Goal: Information Seeking & Learning: Learn about a topic

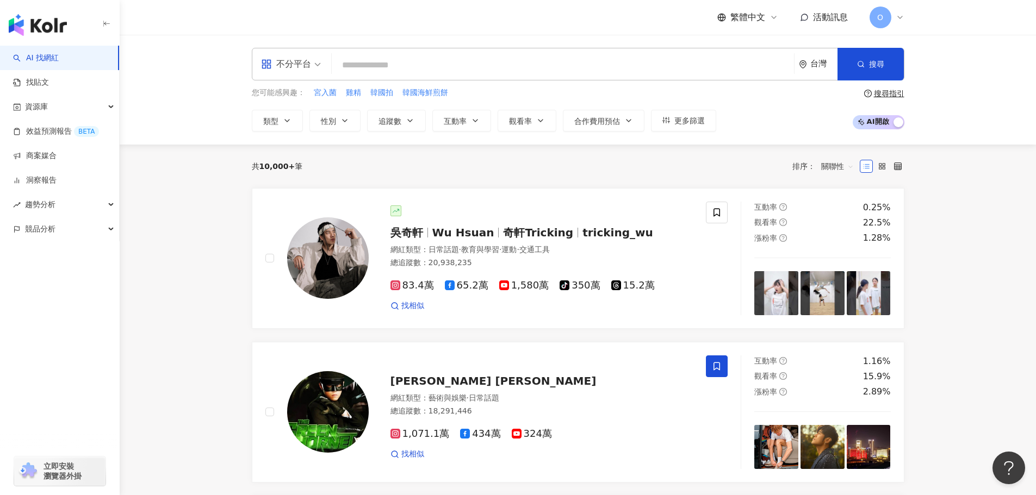
click at [436, 63] on input "search" at bounding box center [562, 65] width 453 height 21
paste input "**********"
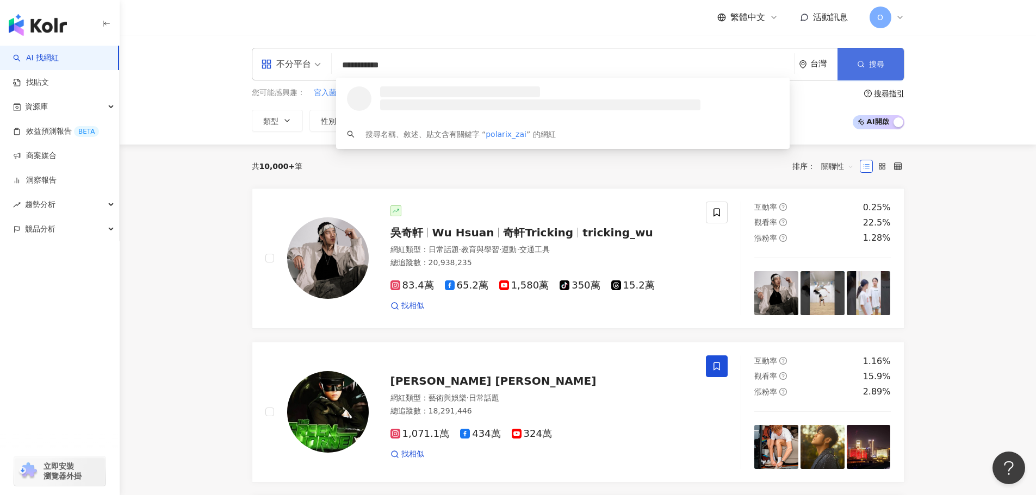
type input "**********"
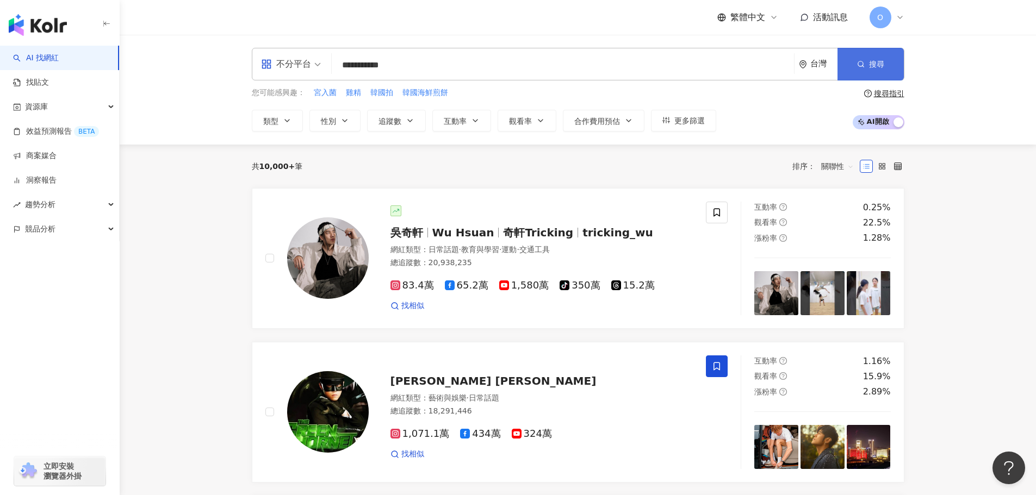
click at [878, 60] on span "搜尋" at bounding box center [876, 64] width 15 height 9
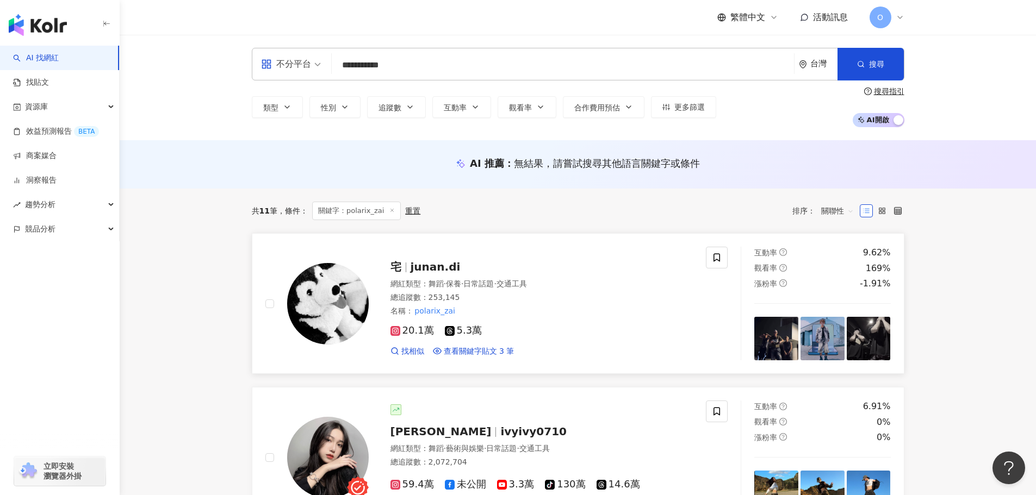
click at [453, 262] on span "junan.di" at bounding box center [435, 266] width 50 height 13
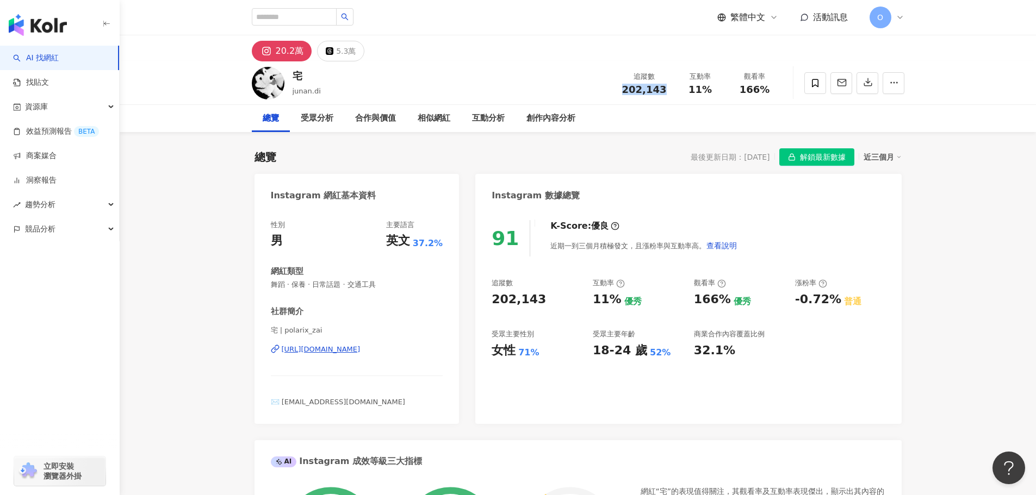
drag, startPoint x: 627, startPoint y: 95, endPoint x: 671, endPoint y: 97, distance: 44.1
click at [671, 96] on div "追蹤數 202,143 互動率 11% 觀看率 166%" at bounding box center [698, 83] width 166 height 32
copy span "202,143"
click at [484, 119] on div "互動分析" at bounding box center [488, 118] width 33 height 13
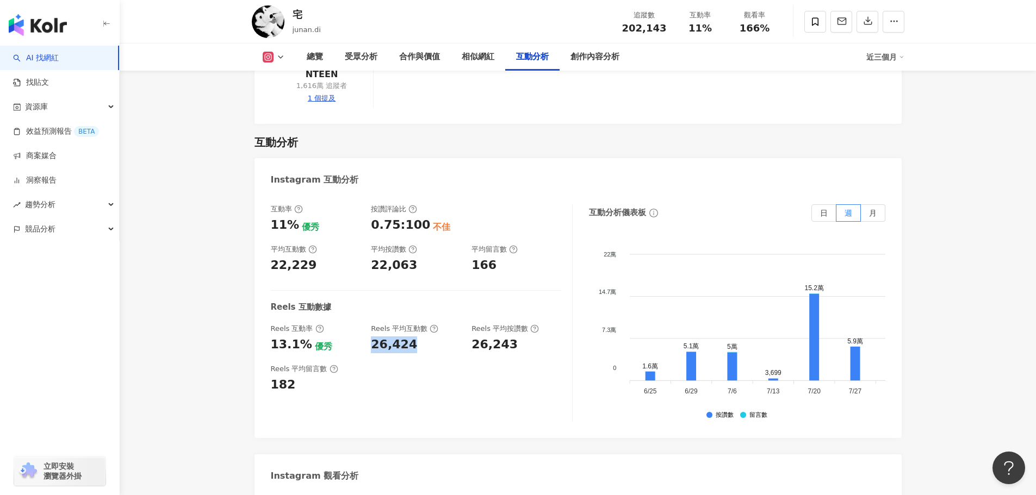
drag, startPoint x: 422, startPoint y: 289, endPoint x: 372, endPoint y: 287, distance: 49.5
click at [372, 336] on div "26,424" at bounding box center [416, 344] width 90 height 17
copy div "26,424"
drag, startPoint x: 473, startPoint y: 471, endPoint x: 420, endPoint y: 472, distance: 53.3
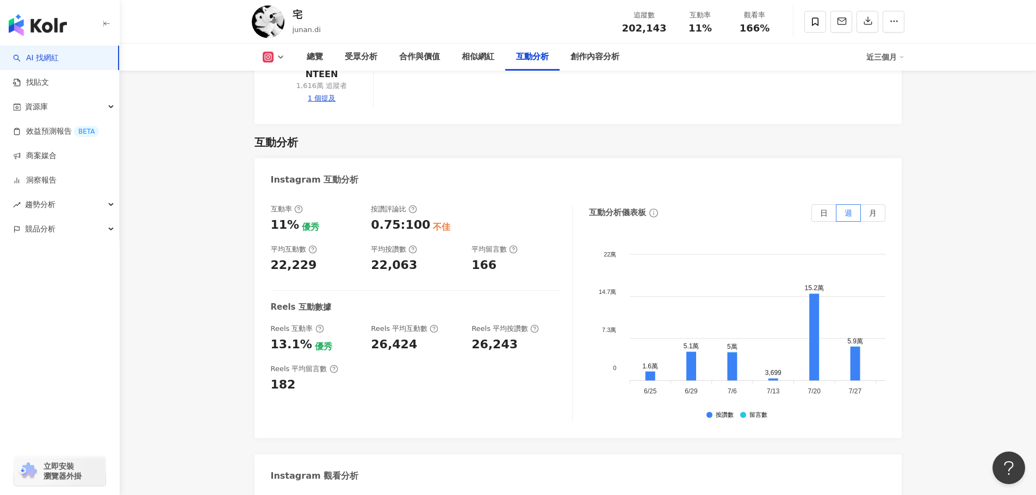
copy div "334,894"
drag, startPoint x: 264, startPoint y: 177, endPoint x: 296, endPoint y: 172, distance: 31.8
click at [296, 194] on div "互動率 11% 優秀 按讚評論比 0.75:100 不佳 平均互動數 22,229 平均按讚數 22,063 平均留言數 166 Reels 互動數據 Ree…" at bounding box center [577, 316] width 647 height 245
copy div "11%"
